Goal: Entertainment & Leisure: Consume media (video, audio)

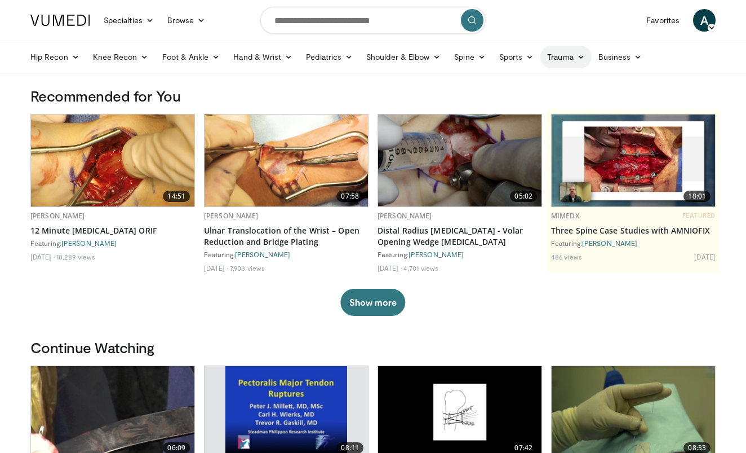
click at [566, 60] on link "Trauma" at bounding box center [566, 57] width 51 height 23
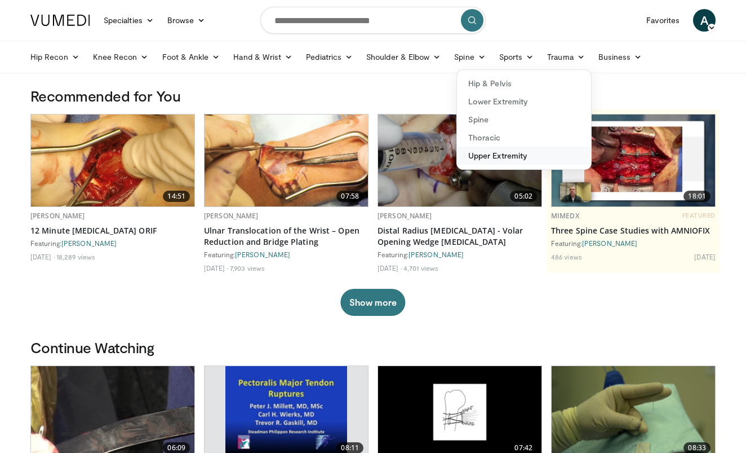
click at [512, 150] on link "Upper Extremity" at bounding box center [524, 156] width 134 height 18
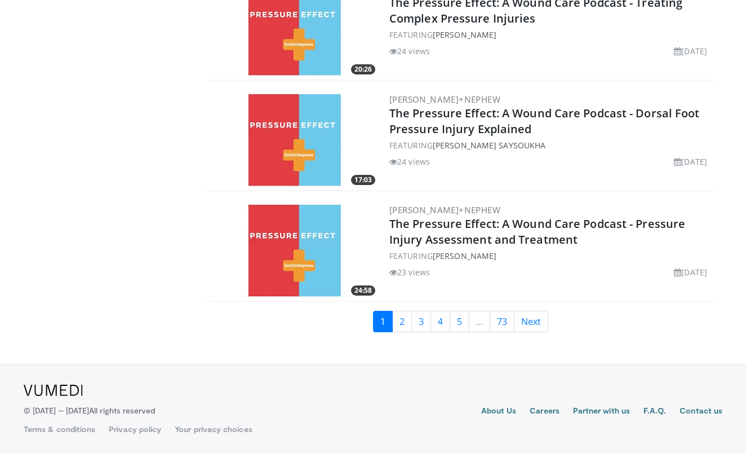
scroll to position [2576, 0]
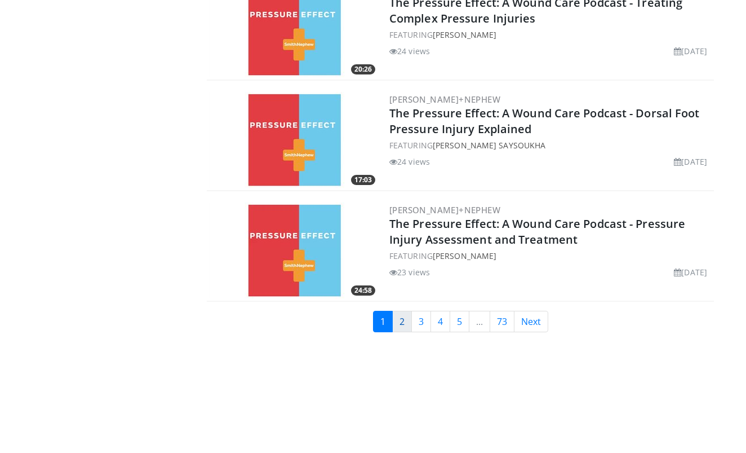
click at [406, 322] on link "2" at bounding box center [402, 321] width 20 height 21
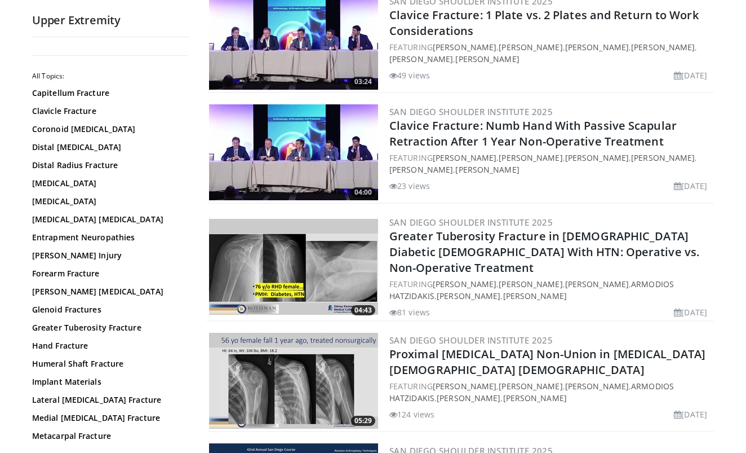
scroll to position [577, 0]
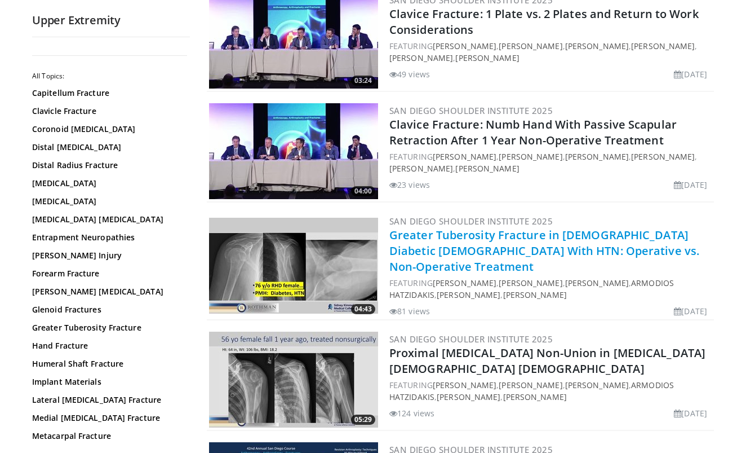
click at [424, 243] on link "Greater Tuberosity Fracture in 76 y/o Diabetic Female With HTN: Operative vs. N…" at bounding box center [544, 250] width 310 height 47
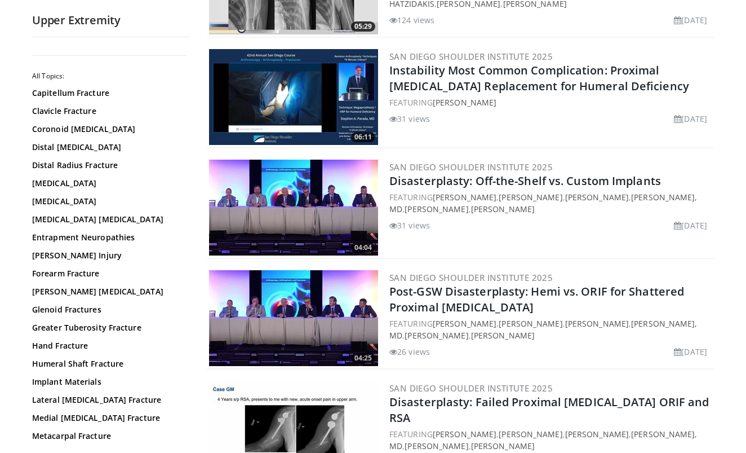
scroll to position [966, 0]
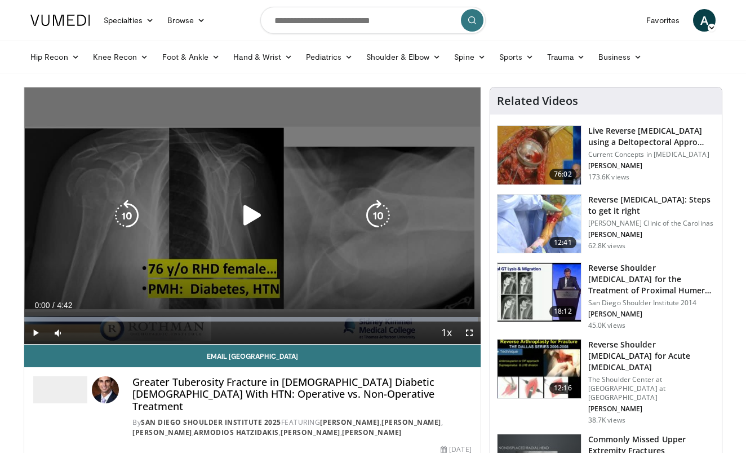
click at [297, 220] on div "Video Player" at bounding box center [253, 215] width 274 height 23
click at [247, 211] on icon "Video Player" at bounding box center [253, 216] width 32 height 32
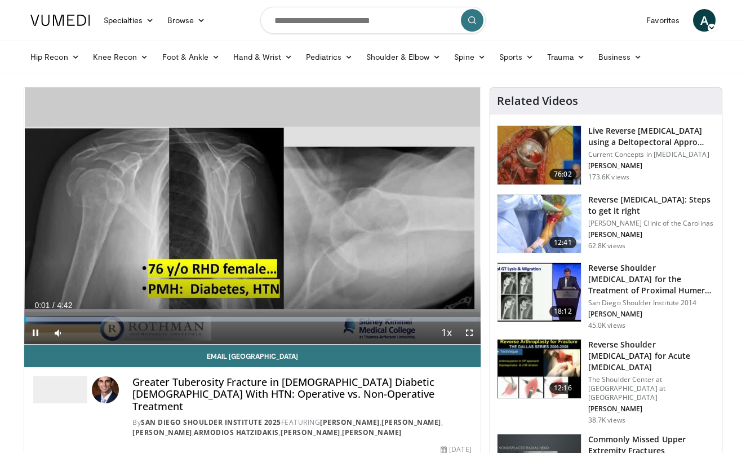
click at [472, 333] on span "Video Player" at bounding box center [469, 332] width 23 height 23
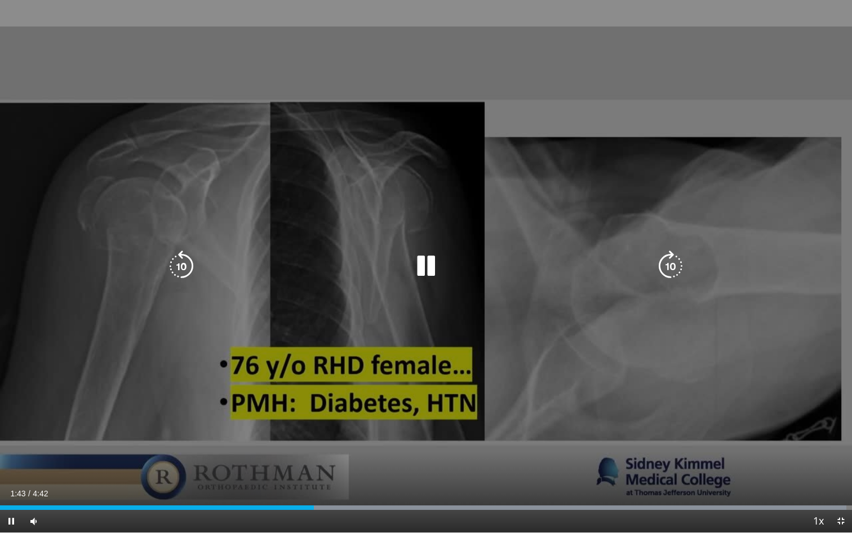
click at [424, 271] on icon "Video Player" at bounding box center [426, 266] width 32 height 32
click at [309, 275] on div "Video Player" at bounding box center [425, 266] width 511 height 23
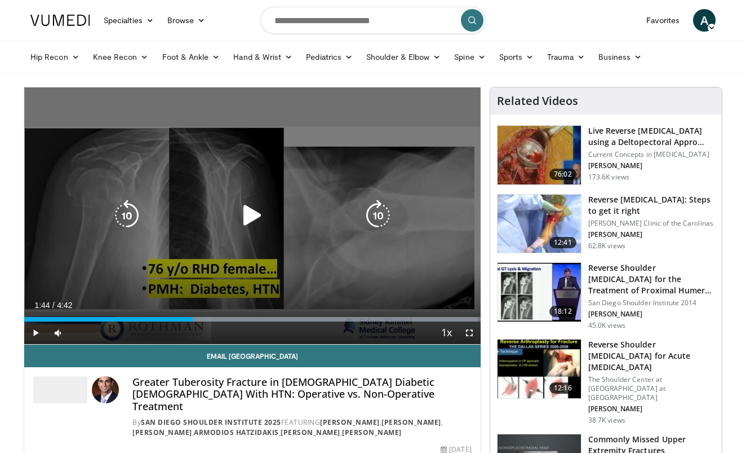
click at [253, 215] on icon "Video Player" at bounding box center [253, 216] width 32 height 32
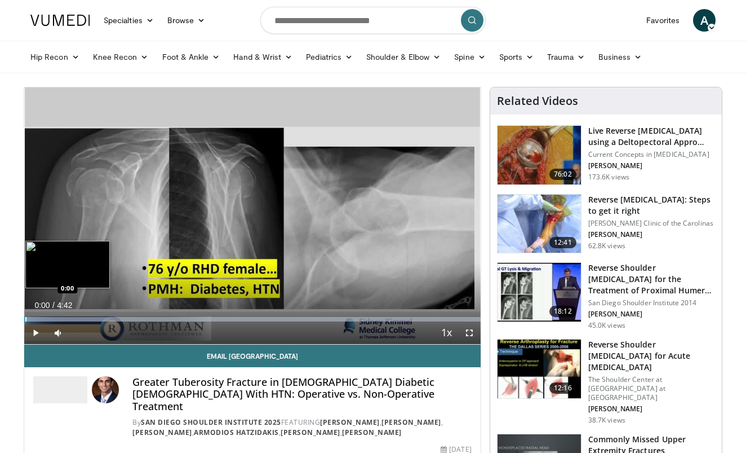
drag, startPoint x: 41, startPoint y: 318, endPoint x: 24, endPoint y: 318, distance: 16.3
click at [25, 318] on div "Progress Bar" at bounding box center [25, 319] width 1 height 5
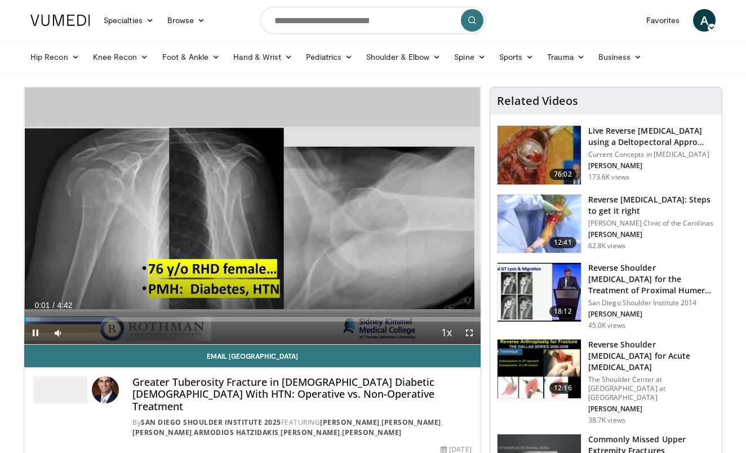
click at [471, 332] on span "Video Player" at bounding box center [469, 332] width 23 height 23
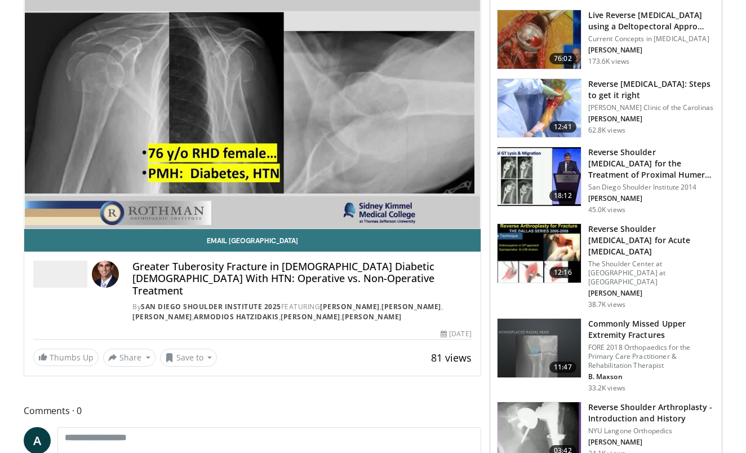
scroll to position [106, 0]
